Goal: Task Accomplishment & Management: Use online tool/utility

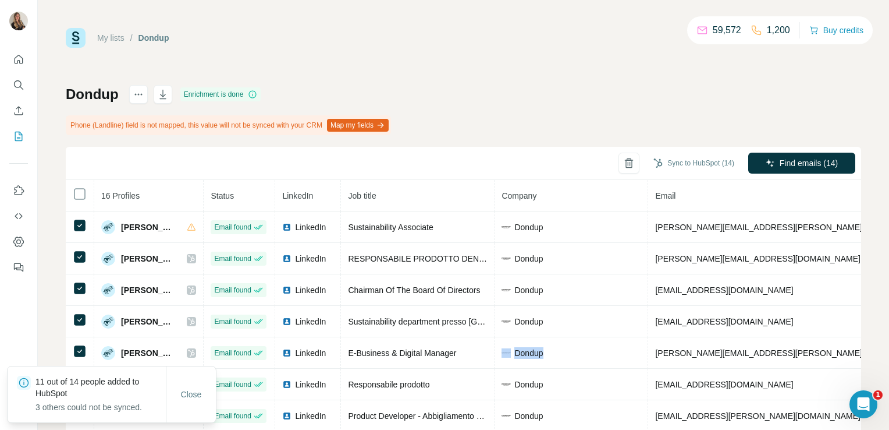
scroll to position [122, 0]
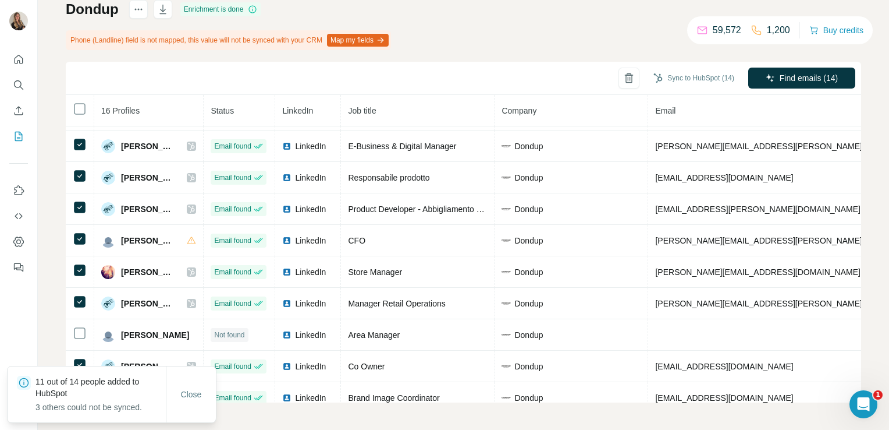
click at [150, 84] on div "Sync to HubSpot (14) Find emails (14)" at bounding box center [464, 78] width 796 height 33
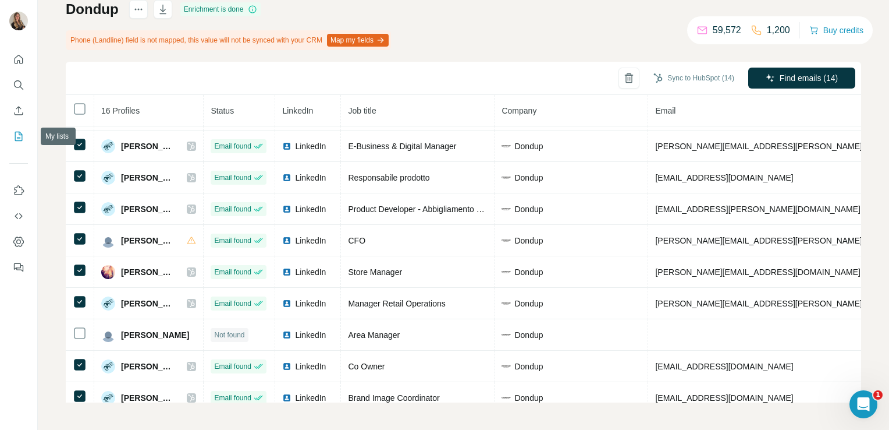
click at [23, 136] on icon "My lists" at bounding box center [19, 136] width 12 height 12
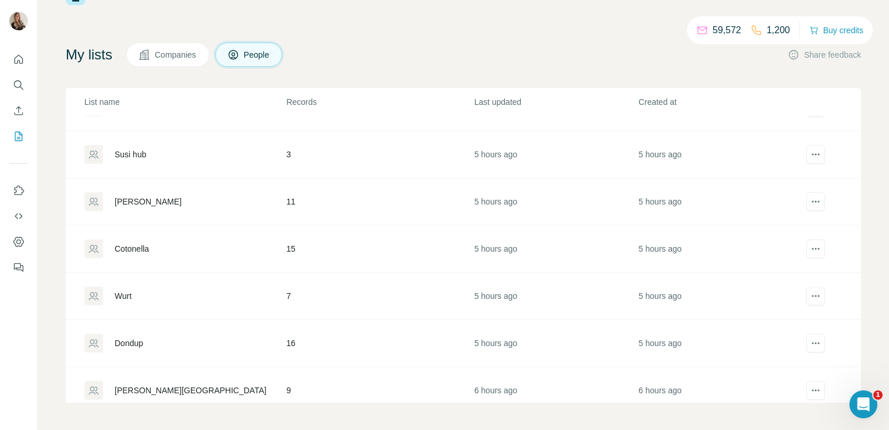
scroll to position [298, 0]
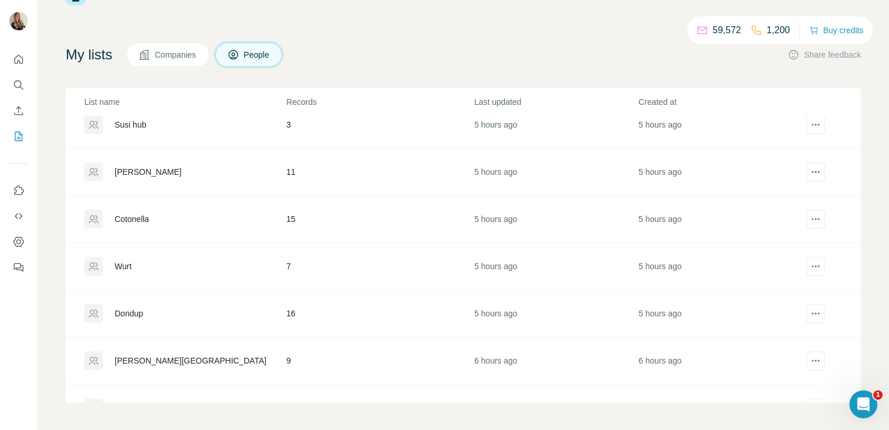
click at [114, 261] on div "Wurt" at bounding box center [184, 266] width 201 height 19
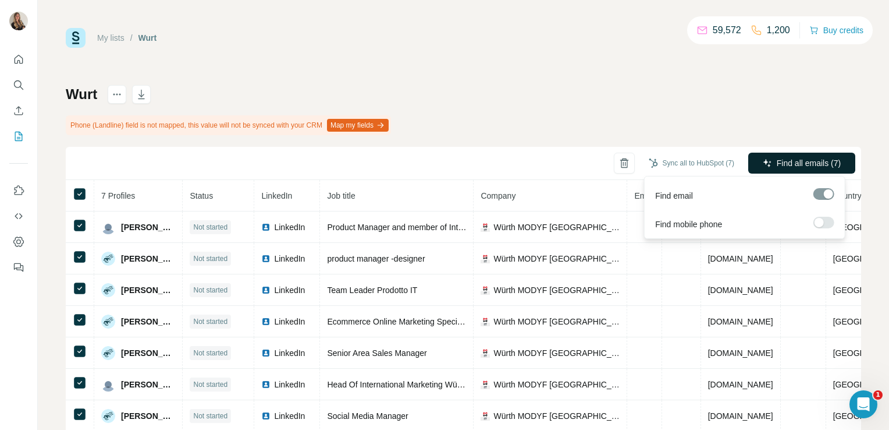
click at [777, 162] on span "Find all emails (7)" at bounding box center [809, 163] width 64 height 12
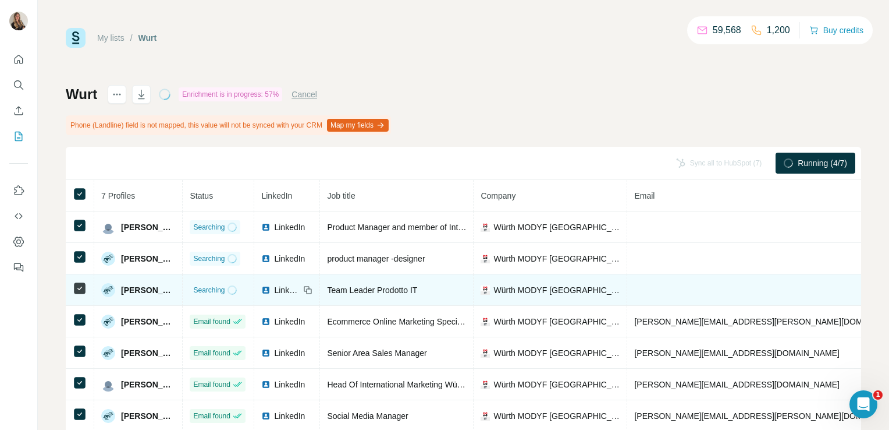
scroll to position [33, 0]
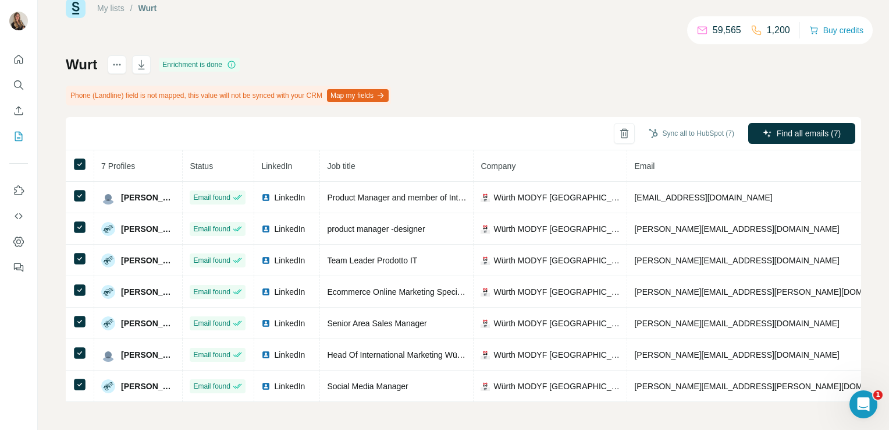
click at [639, 90] on div "Wurt Enrichment is done Phone (Landline) field is not mapped, this value will n…" at bounding box center [464, 228] width 796 height 346
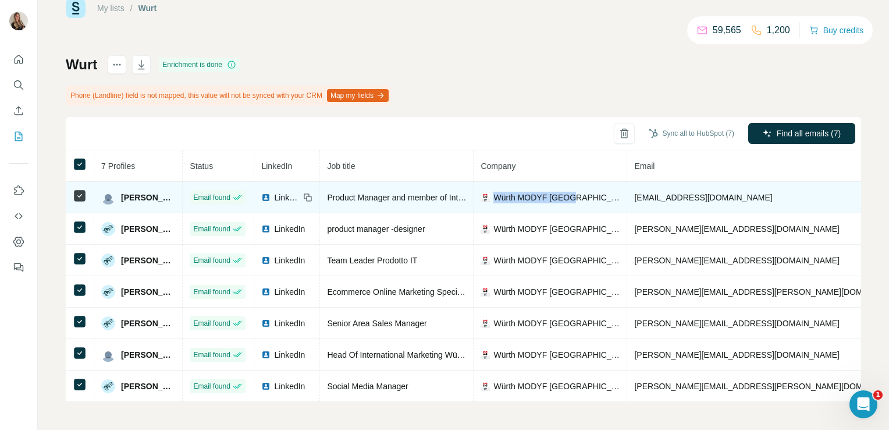
drag, startPoint x: 500, startPoint y: 191, endPoint x: 583, endPoint y: 194, distance: 83.3
click at [583, 194] on div "Würth MODYF [GEOGRAPHIC_DATA]" at bounding box center [550, 197] width 139 height 12
copy span "Würth MODYF [GEOGRAPHIC_DATA]"
click at [549, 194] on span "Würth MODYF [GEOGRAPHIC_DATA]" at bounding box center [557, 197] width 126 height 12
drag, startPoint x: 500, startPoint y: 194, endPoint x: 594, endPoint y: 188, distance: 93.9
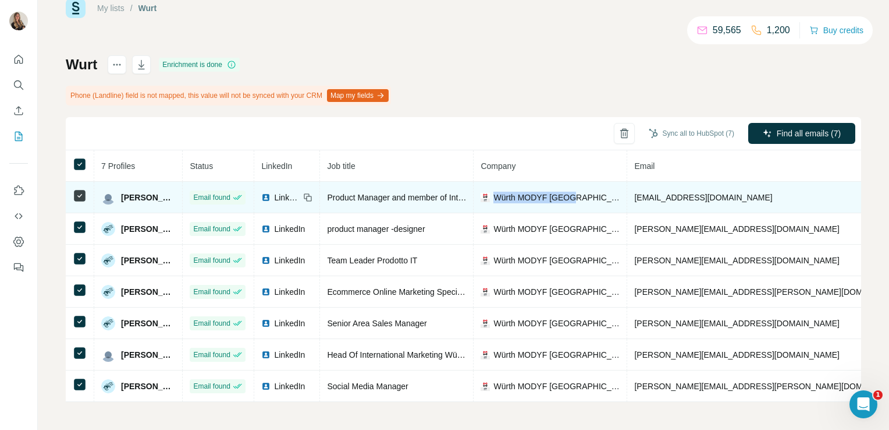
click at [594, 191] on div "Würth MODYF [GEOGRAPHIC_DATA]" at bounding box center [550, 197] width 139 height 12
copy span "Würth MODYF [GEOGRAPHIC_DATA]"
